Goal: Task Accomplishment & Management: Use online tool/utility

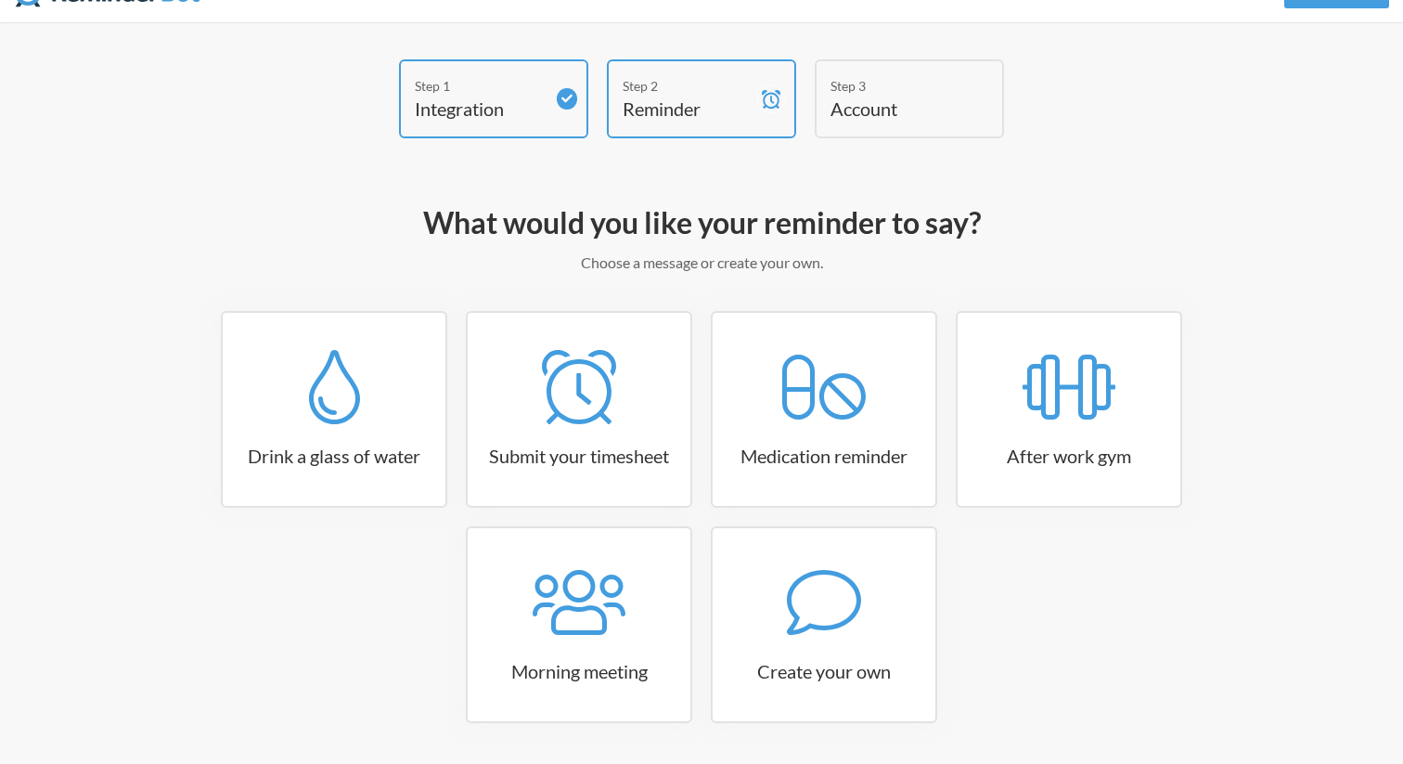
scroll to position [48, 0]
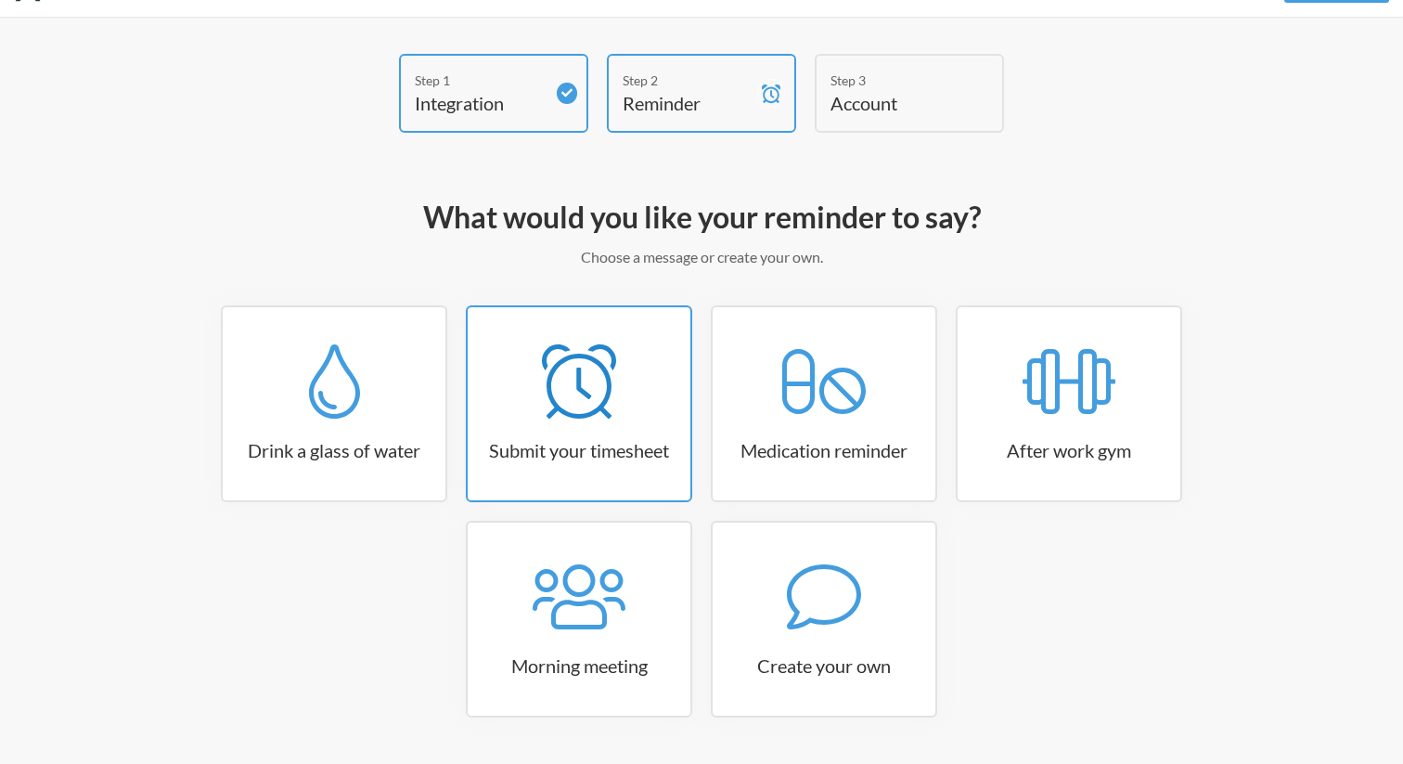
click at [598, 406] on icon at bounding box center [579, 381] width 74 height 74
select select "15:30:00"
select select "true"
select select "16:30:00"
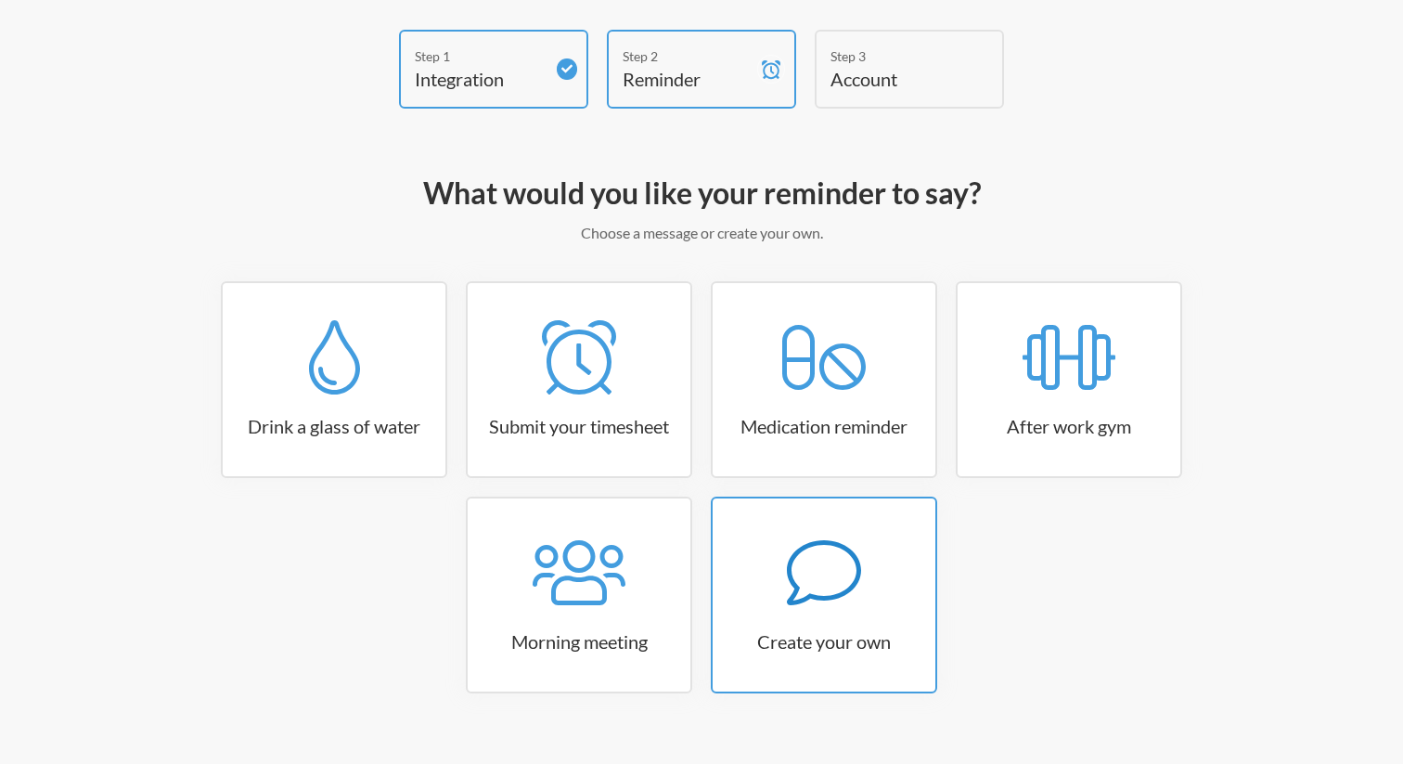
scroll to position [103, 0]
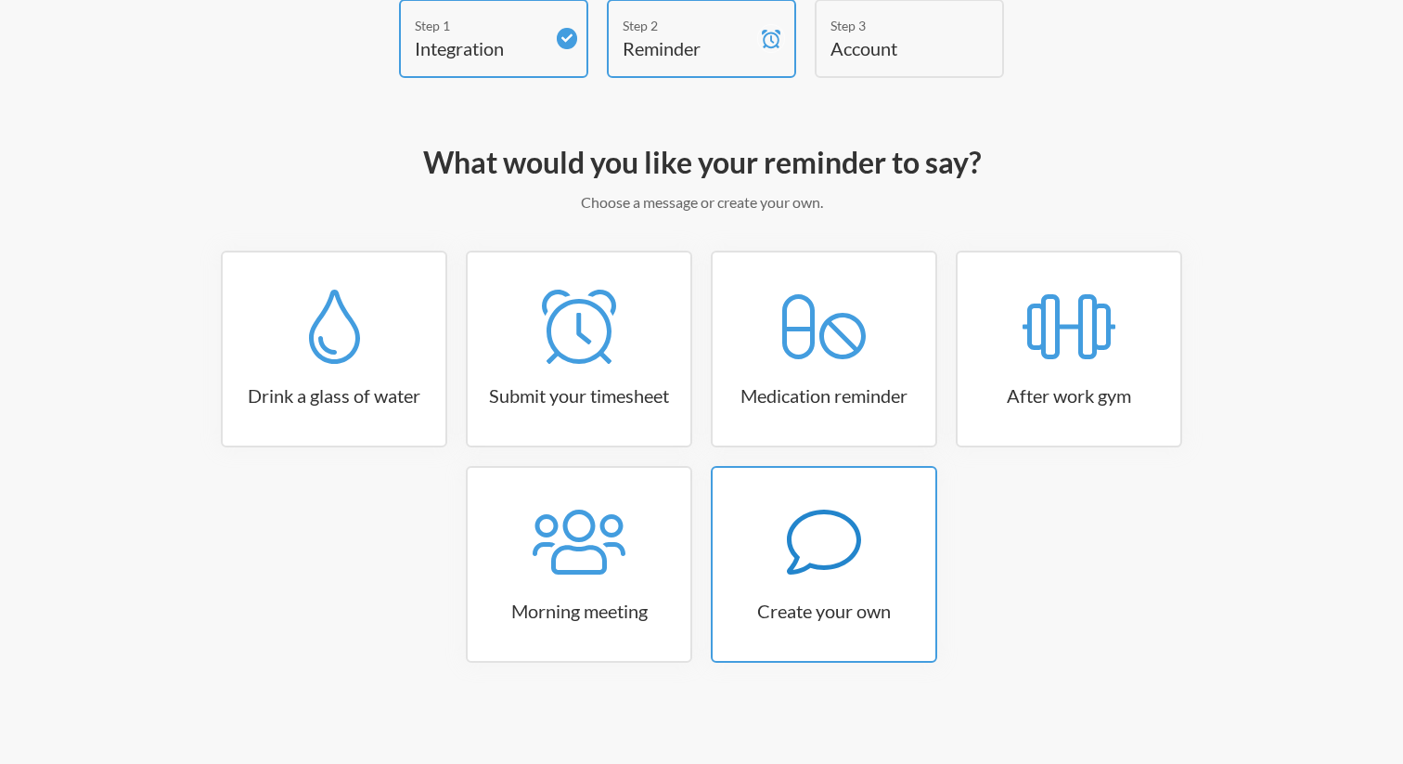
click at [812, 611] on h3 "Create your own" at bounding box center [823, 610] width 223 height 26
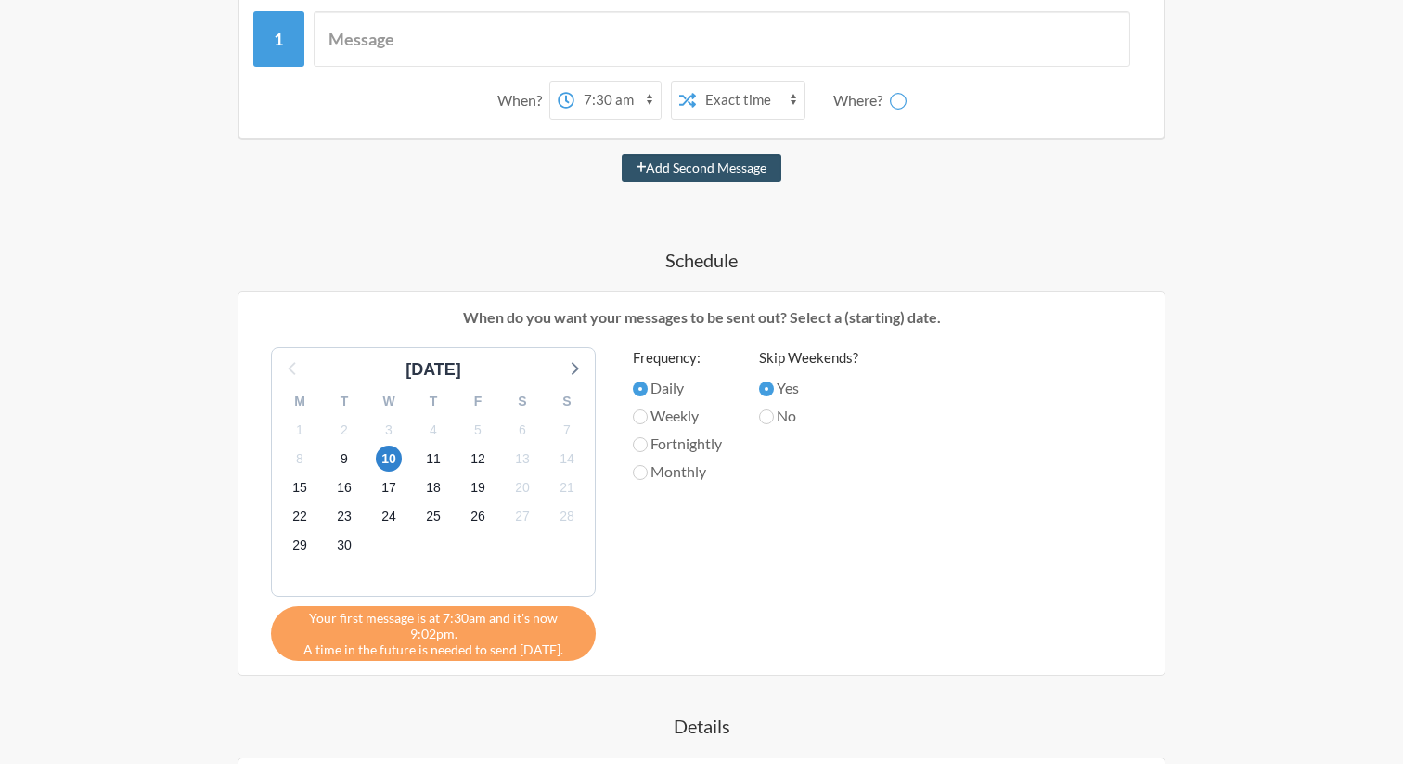
scroll to position [0, 0]
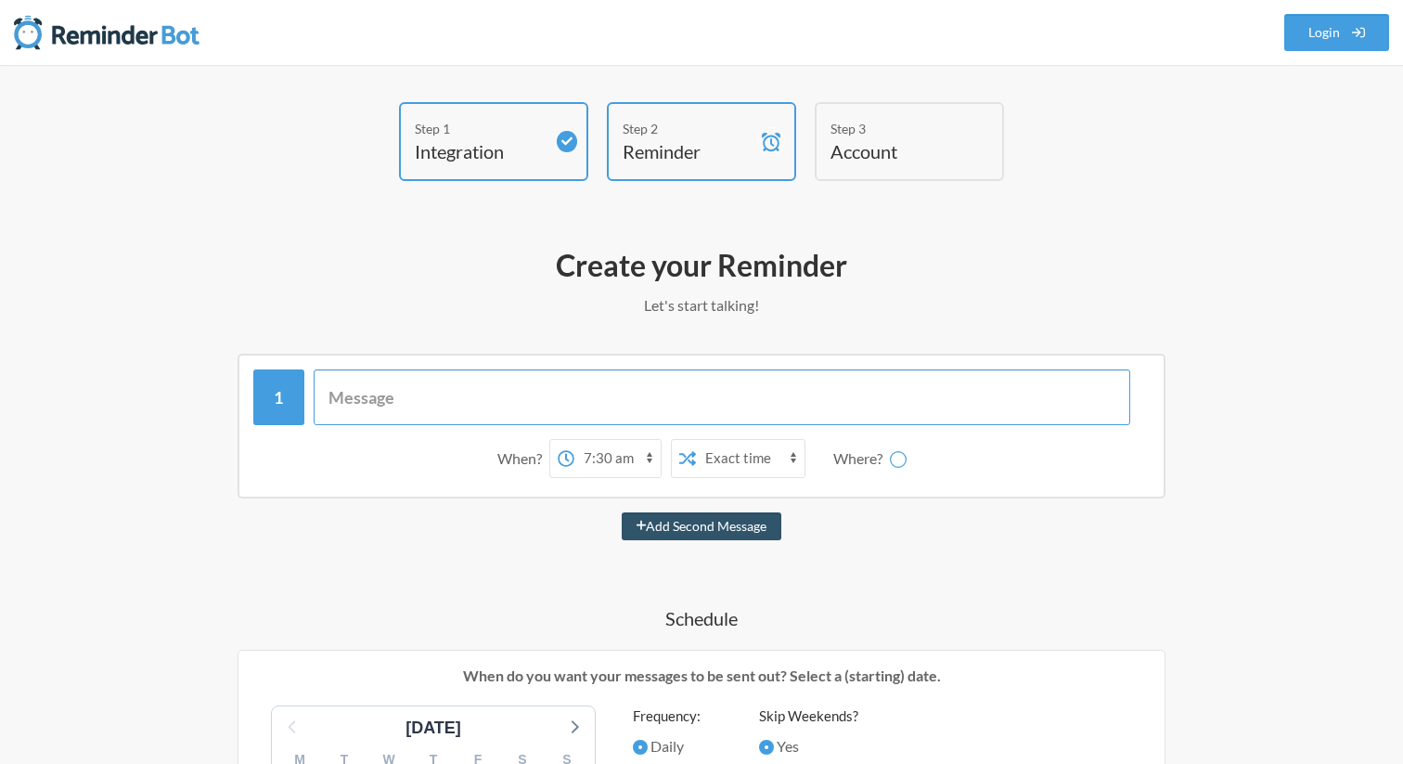
click at [444, 385] on input "text" at bounding box center [722, 397] width 817 height 56
click at [557, 453] on select "12:00 am 12:15 am 12:30 am 12:45 am 1:00 am 1:15 am 1:30 am 1:45 am 2:00 am 2:1…" at bounding box center [544, 458] width 86 height 37
select select "12:00:00"
click at [501, 440] on select "12:00 am 12:15 am 12:30 am 12:45 am 1:00 am 1:15 am 1:30 am 1:45 am 2:00 am 2:1…" at bounding box center [544, 458] width 86 height 37
click at [444, 393] on input "text" at bounding box center [722, 397] width 817 height 56
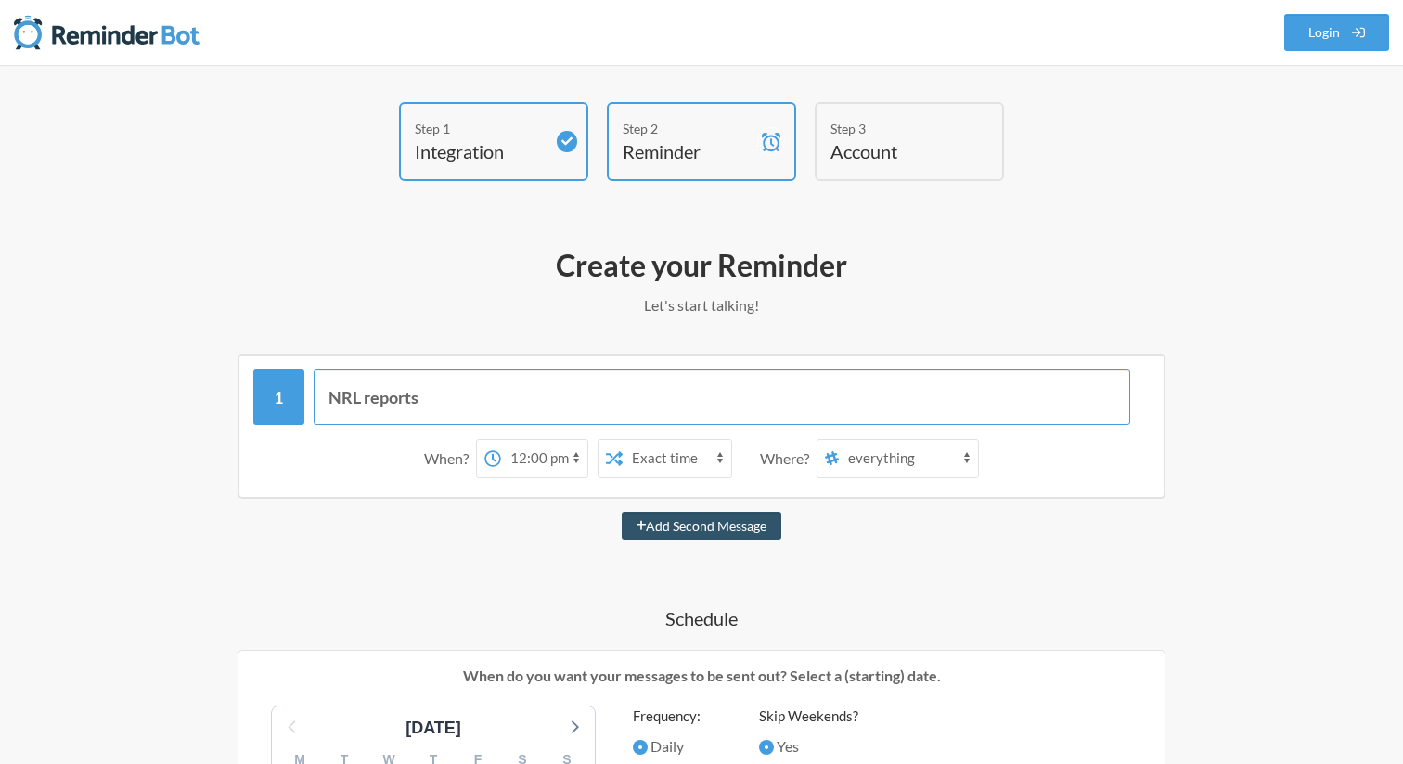
type input "NRL reports"
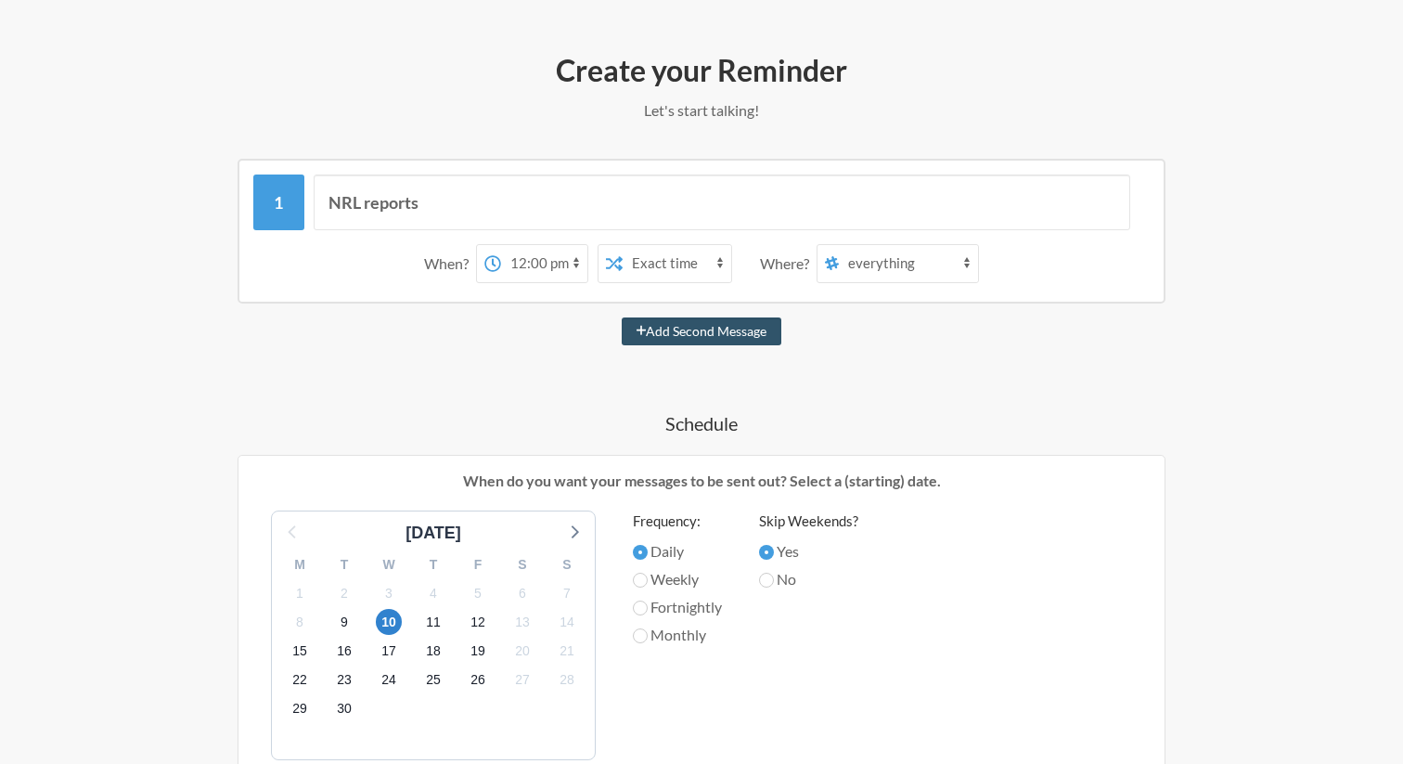
scroll to position [201, 0]
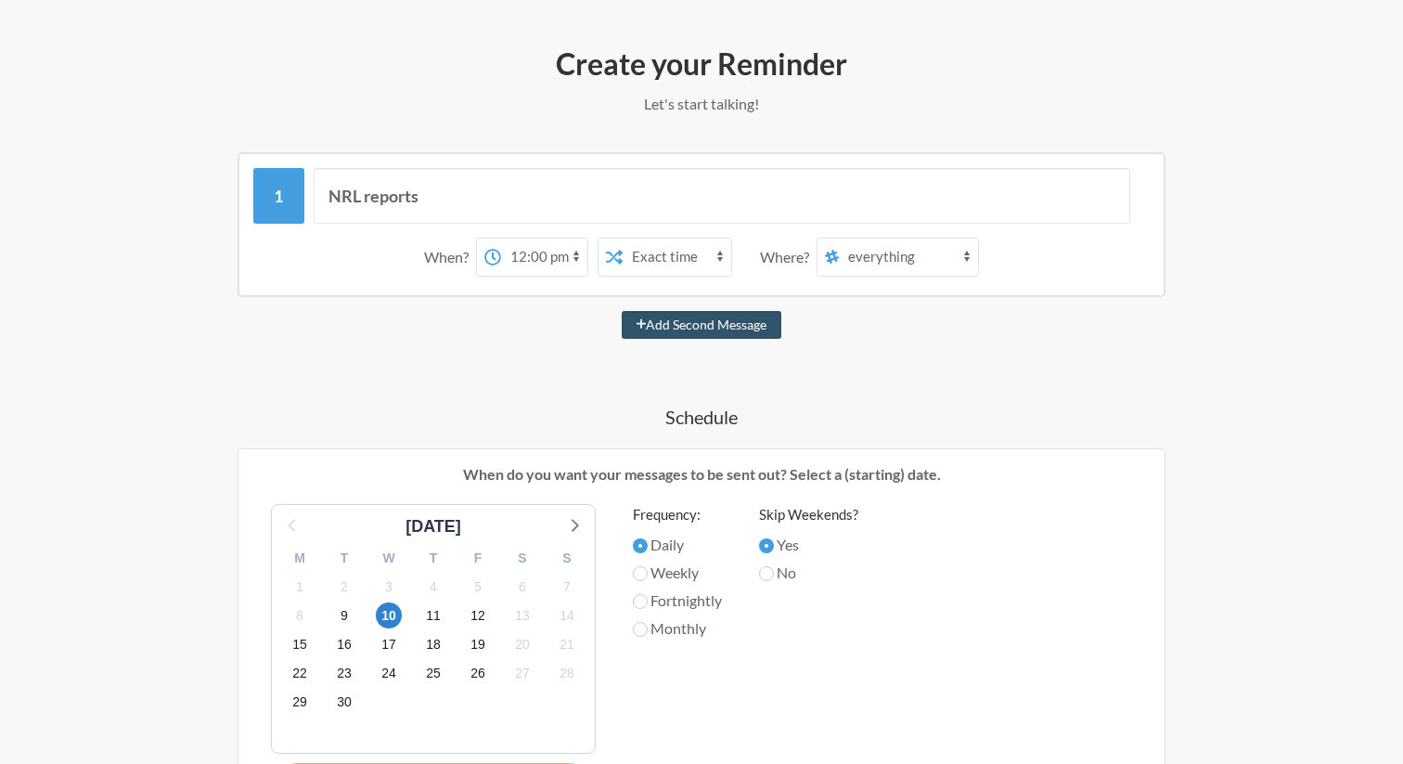
click at [969, 259] on select "everything engineering general random yc-benefits bugs_improvements engineering…" at bounding box center [908, 256] width 139 height 37
click at [904, 270] on select "everything engineering general random yc-benefits bugs_improvements engineering…" at bounding box center [908, 256] width 139 height 37
